Goal: Transaction & Acquisition: Subscribe to service/newsletter

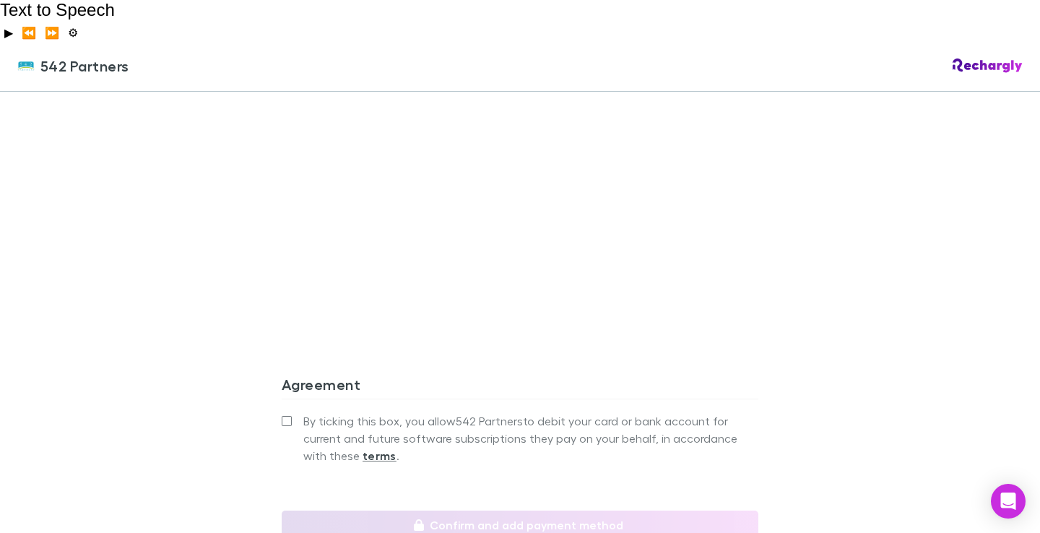
scroll to position [1421, 0]
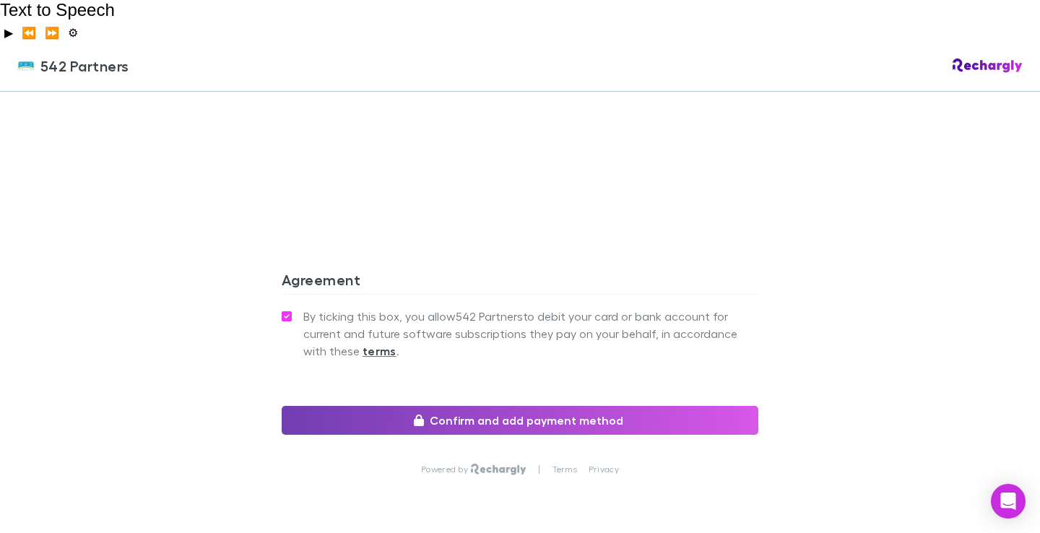
click at [440, 406] on button "Confirm and add payment method" at bounding box center [520, 420] width 477 height 29
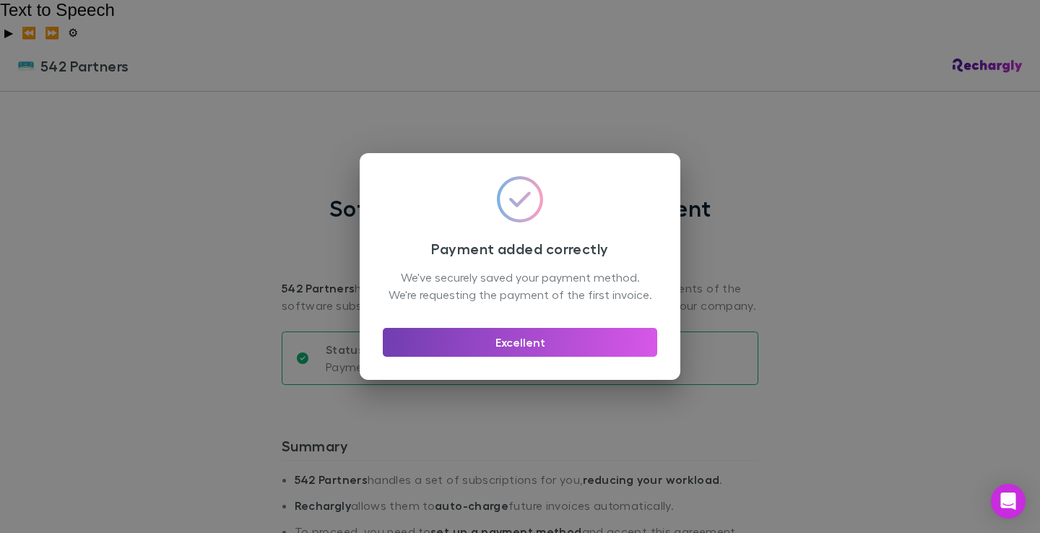
click at [540, 357] on button "Excellent" at bounding box center [520, 342] width 275 height 29
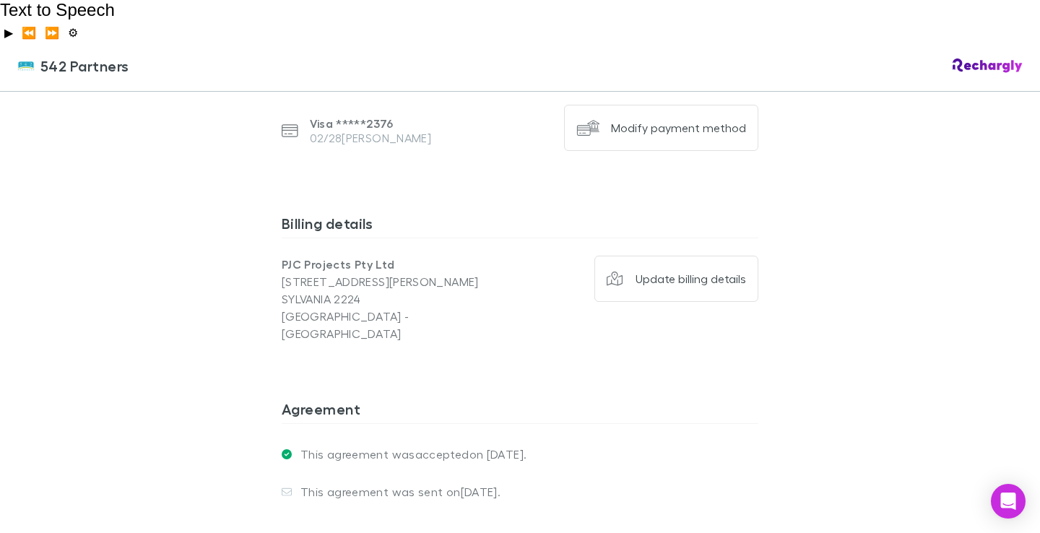
scroll to position [1126, 0]
